Goal: Use online tool/utility: Use online tool/utility

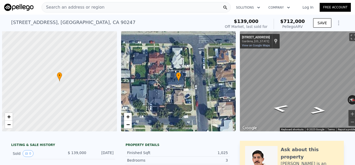
scroll to position [0, 2]
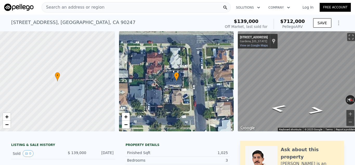
click at [92, 7] on span "Search an address or region" at bounding box center [73, 7] width 63 height 6
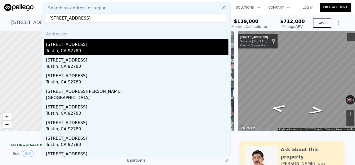
type input "[STREET_ADDRESS]"
click at [94, 47] on div "[STREET_ADDRESS]" at bounding box center [137, 43] width 182 height 8
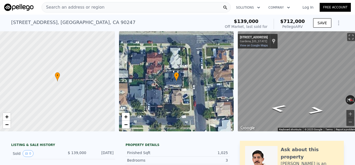
type input "4"
type input "1234"
type input "1696"
type input "2331"
type input "7125"
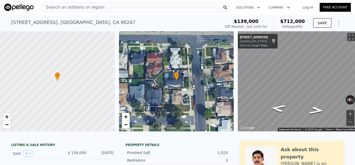
type input "$ 1,058,000"
type input "-$ 68,161"
